Goal: Check status: Check status

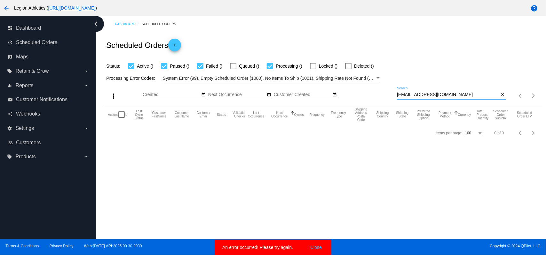
click at [436, 97] on input "[EMAIL_ADDRESS][DOMAIN_NAME]" at bounding box center [448, 94] width 102 height 5
paste input "[EMAIL_ADDRESS]"
type input "[EMAIL_ADDRESS][DOMAIN_NAME]"
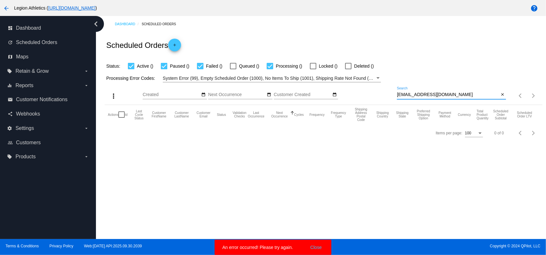
click at [426, 66] on div "Status: Active () Paused () Failed () Queued () Processing () Locked () Deleted…" at bounding box center [323, 64] width 437 height 12
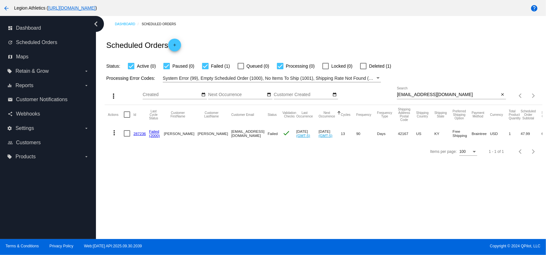
click at [139, 133] on link "287236" at bounding box center [139, 134] width 12 height 4
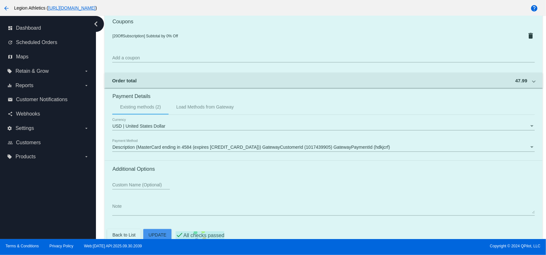
scroll to position [609, 0]
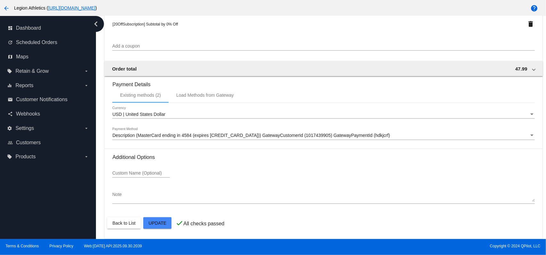
click at [185, 139] on div "Description (MasterCard ending in 4584 (expires [CREDIT_CARD_DATA])) GatewayCus…" at bounding box center [323, 134] width 422 height 12
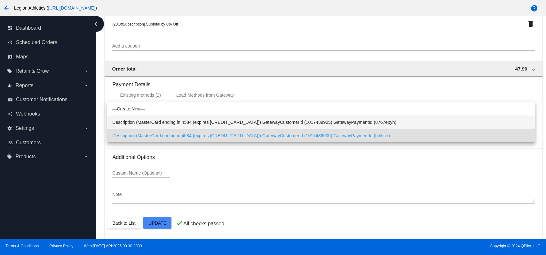
click at [187, 123] on span "Description (MasterCard ending in 4584 (expires [CREDIT_CARD_DATA])) GatewayCus…" at bounding box center [320, 122] width 417 height 13
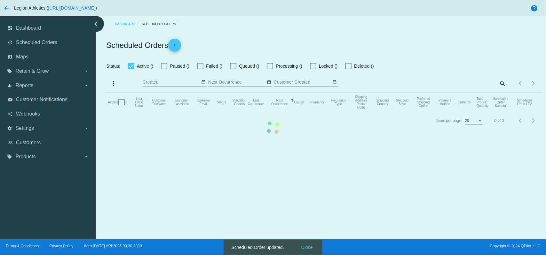
checkbox input "true"
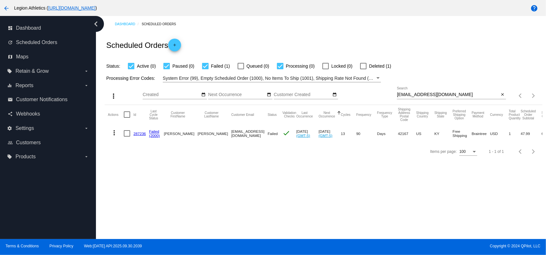
click at [116, 132] on mat-icon "more_vert" at bounding box center [114, 133] width 8 height 8
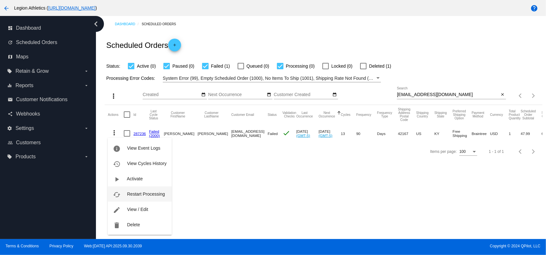
click at [131, 197] on button "cached Restart Processing" at bounding box center [140, 194] width 64 height 15
